Goal: Communication & Community: Participate in discussion

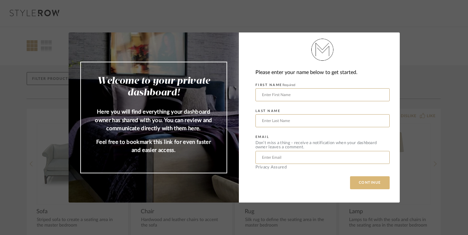
click at [362, 179] on button "CONTINUE" at bounding box center [370, 183] width 40 height 13
type input "[PERSON_NAME]"
type input "Goria"
type input "[EMAIL_ADDRESS][DOMAIN_NAME]"
click at [368, 180] on button "CONTINUE" at bounding box center [370, 183] width 40 height 13
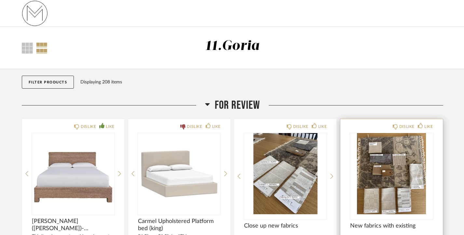
click at [373, 174] on img "0" at bounding box center [391, 173] width 83 height 81
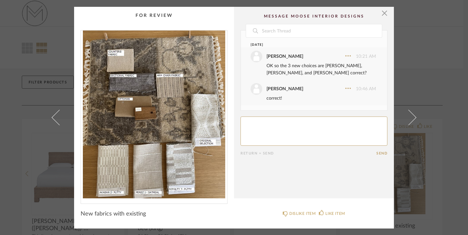
click at [229, 93] on cpp-summary-thumbnail at bounding box center [154, 105] width 160 height 197
click at [253, 126] on textarea at bounding box center [314, 131] width 147 height 29
type textarea "[PERSON_NAME] Oatmeal good!"
click at [376, 151] on button "Send" at bounding box center [381, 153] width 11 height 4
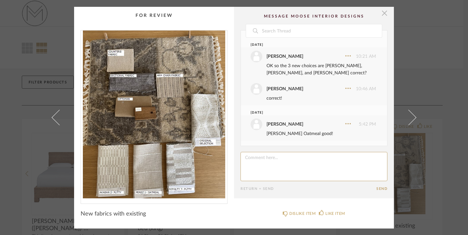
click at [383, 13] on span "button" at bounding box center [384, 13] width 13 height 13
